Goal: Check status: Check status

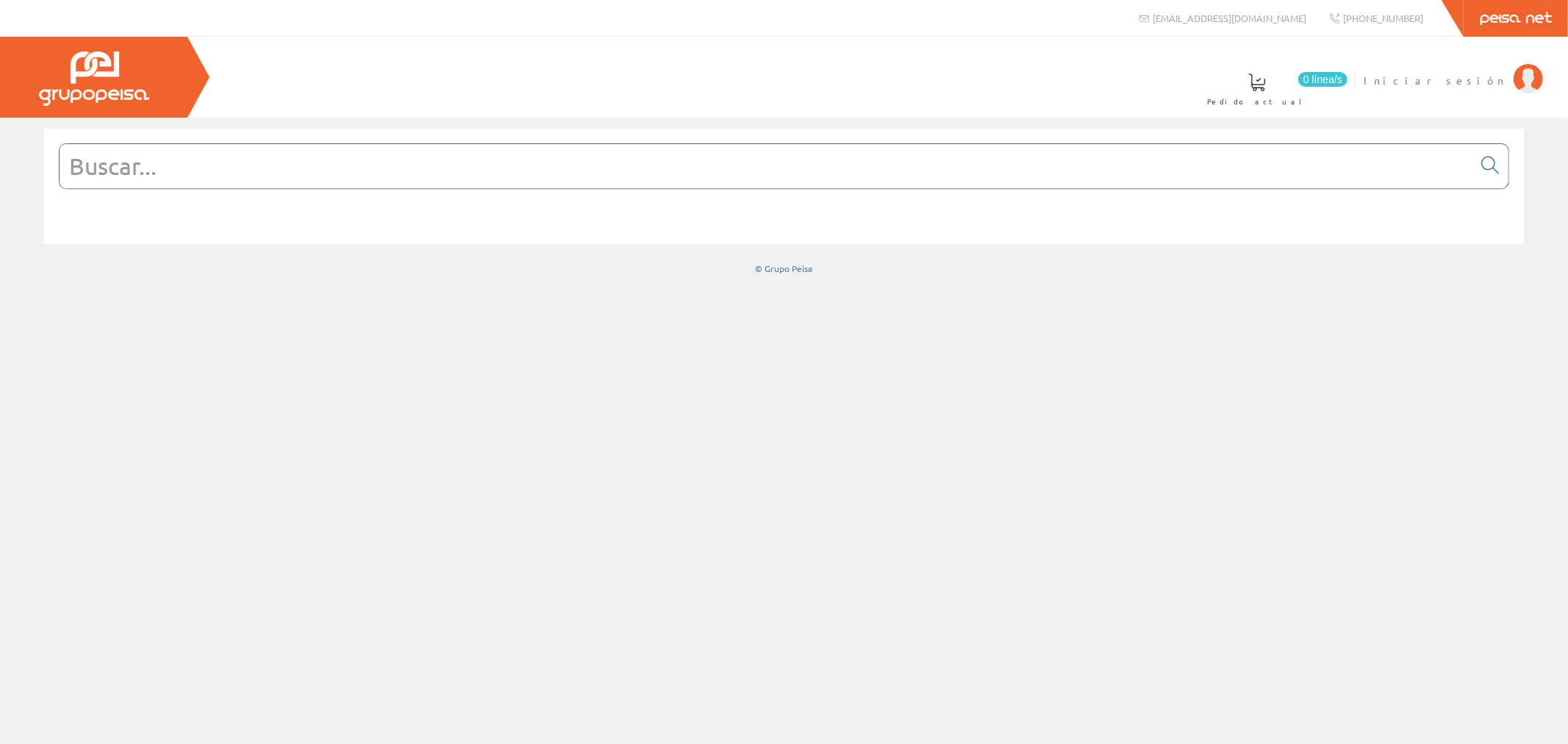
click at [1496, 81] on span "Iniciar sesión" at bounding box center [1434, 80] width 143 height 15
click at [1457, 78] on span "[PERSON_NAME]" at bounding box center [1439, 80] width 134 height 15
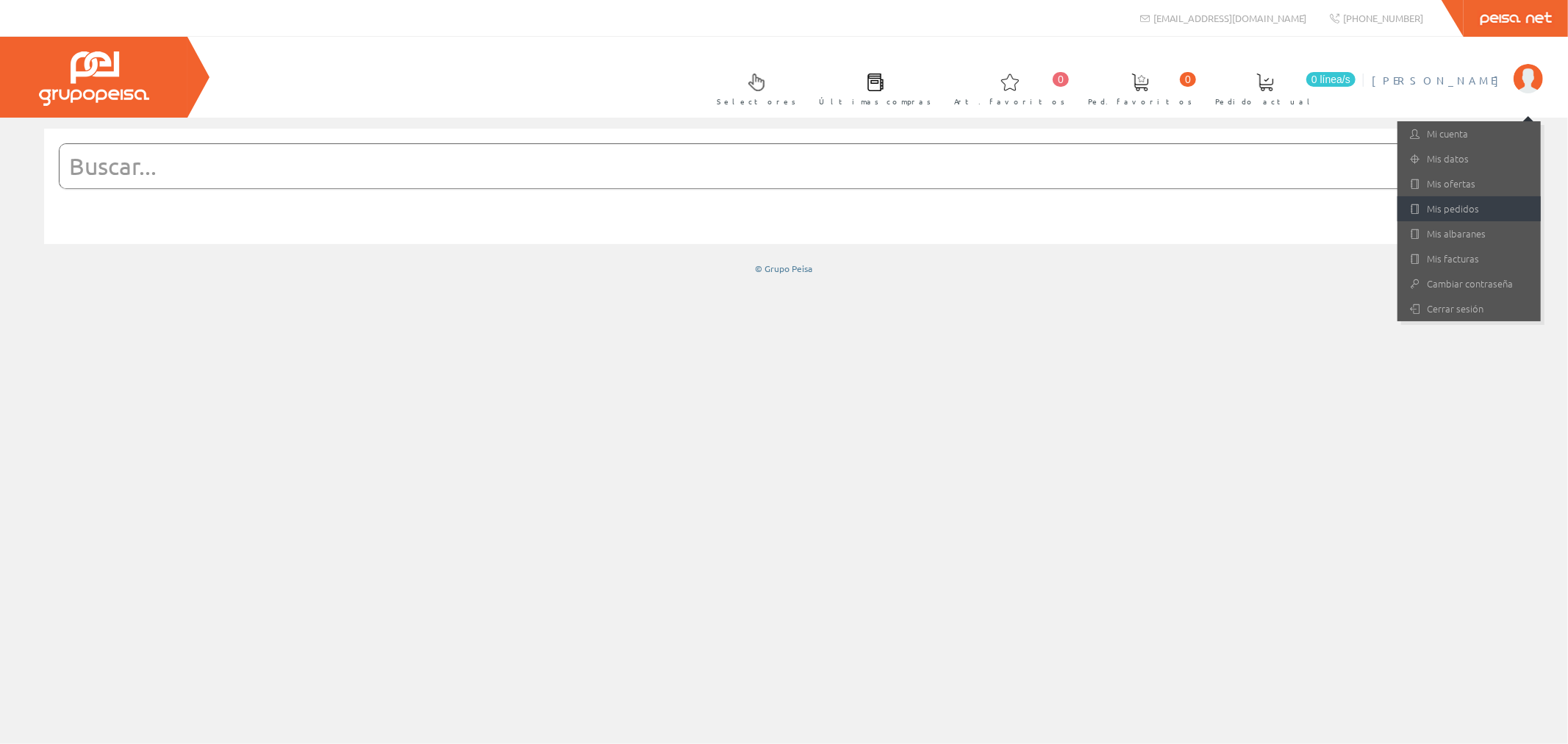
click at [1448, 208] on link "Mis pedidos" at bounding box center [1469, 209] width 143 height 25
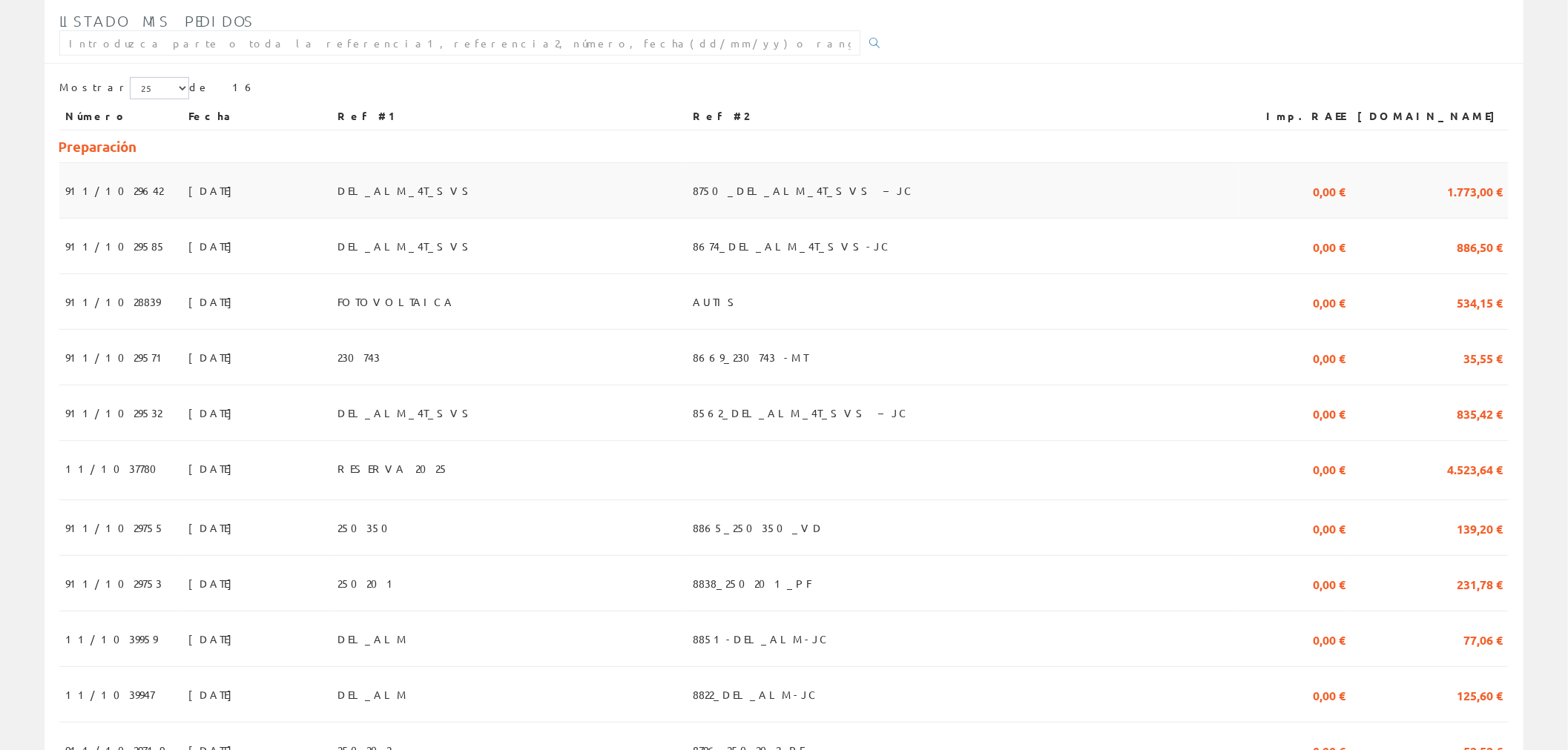
scroll to position [329, 0]
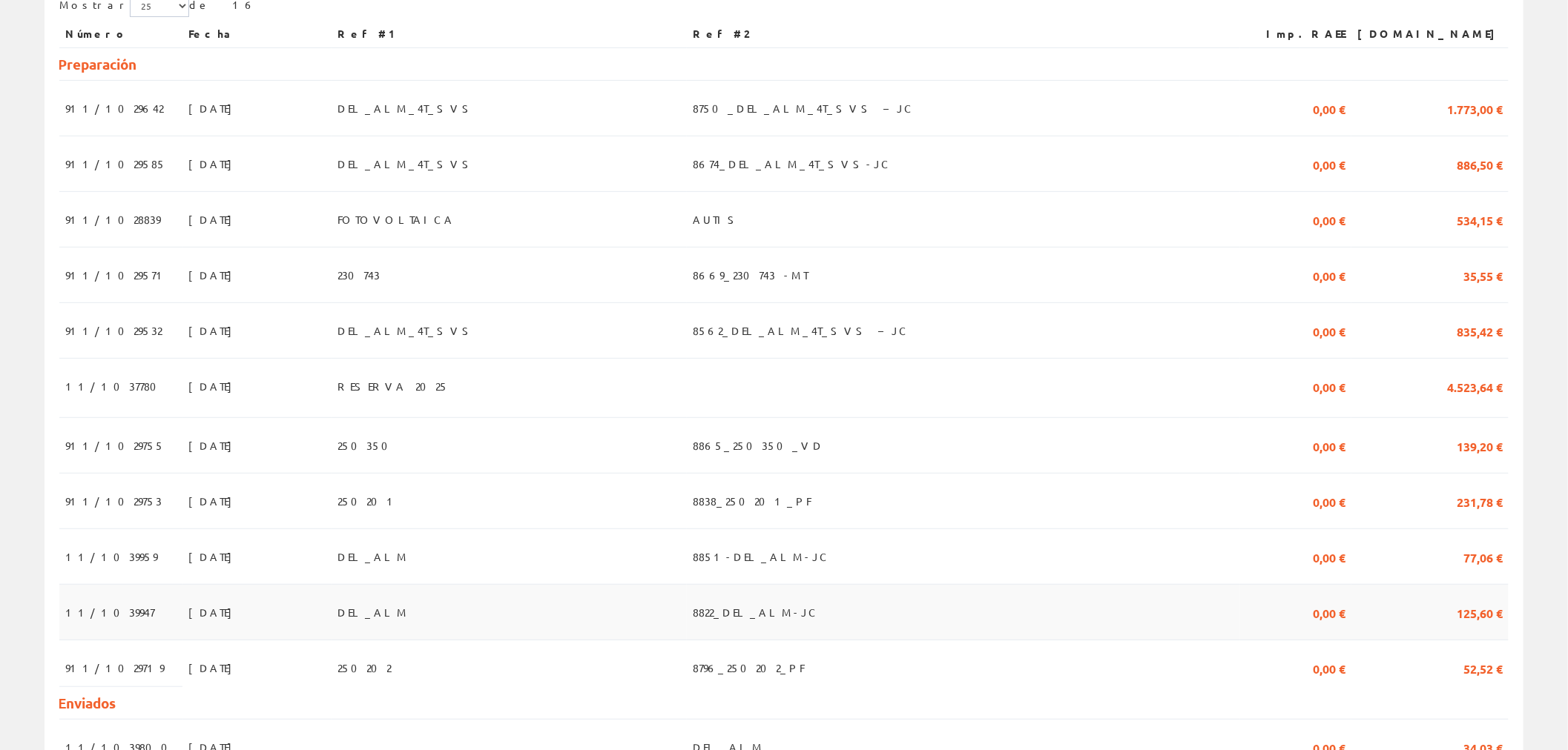
click at [782, 600] on span "8822_DEL_ALM-JC" at bounding box center [756, 612] width 126 height 25
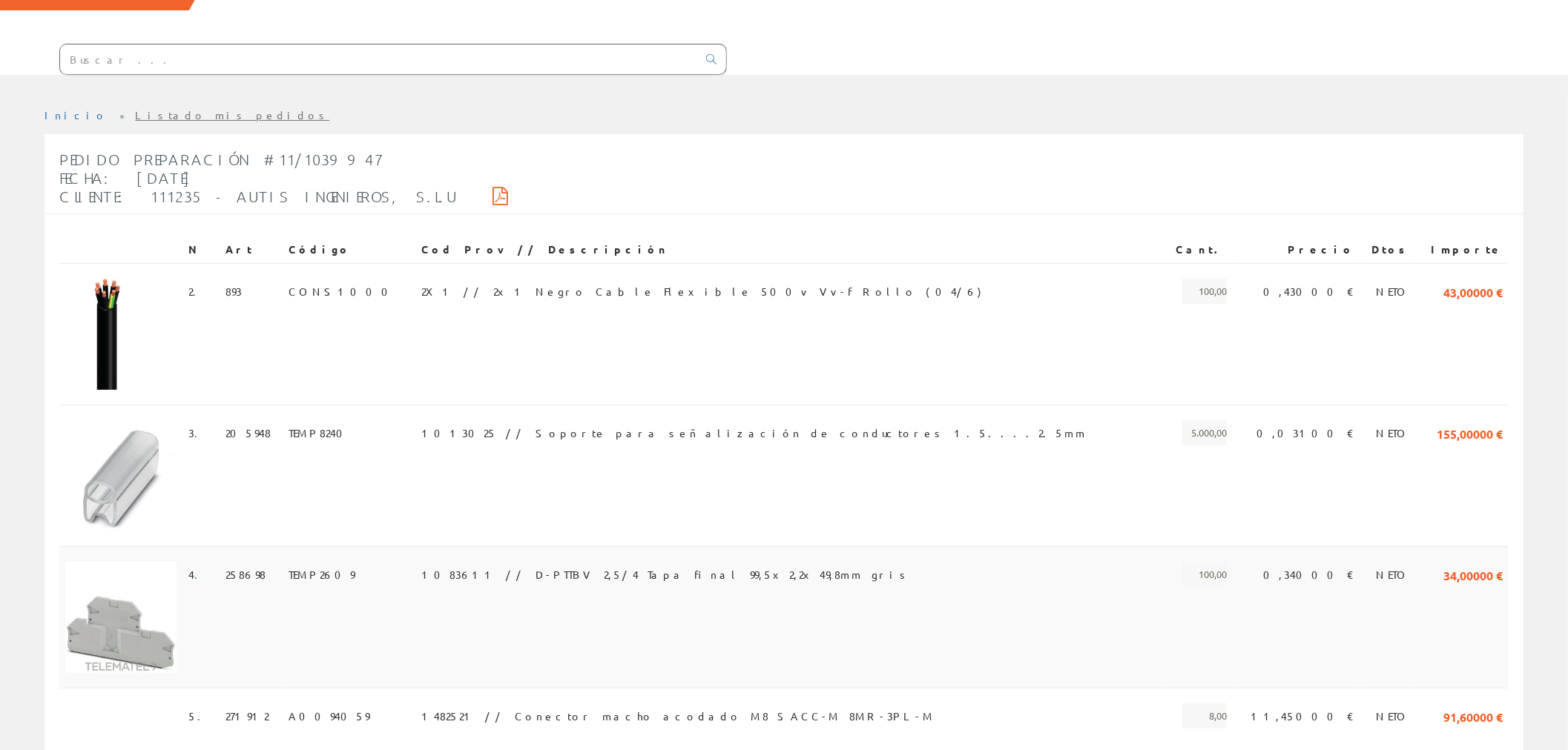
scroll to position [79, 0]
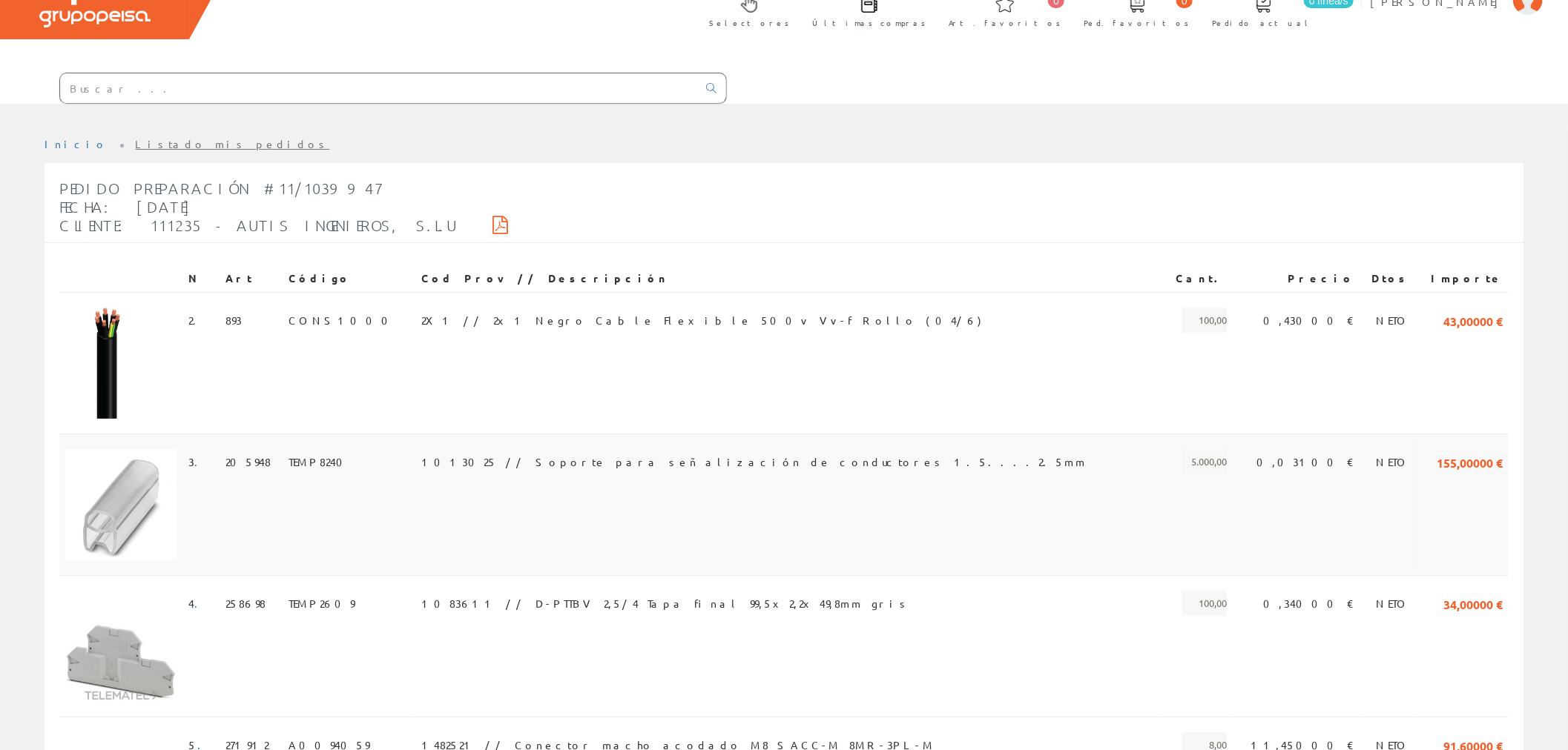
click at [582, 449] on span "1013025 // Soporte para señalización de conductores 1.5....2.5mm" at bounding box center [754, 461] width 666 height 25
